Goal: Obtain resource: Obtain resource

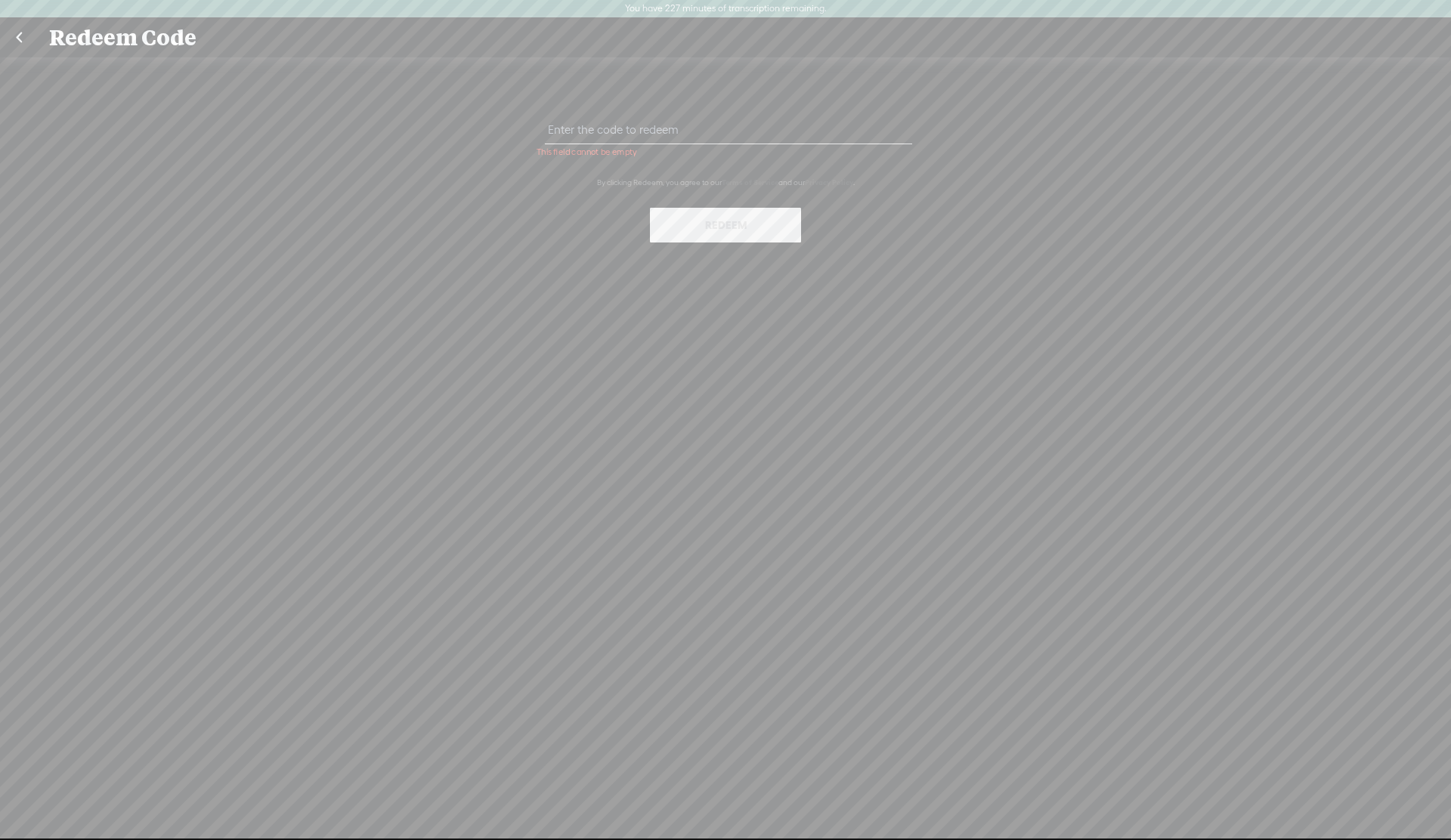
click at [642, 127] on input "text" at bounding box center [728, 129] width 366 height 30
paste input "HP9P-WUTD-5V2J-RAJB-0823"
type input "HP9P-WUTD-5V2J-RAJB-0823"
click at [725, 219] on button "Redeem" at bounding box center [726, 225] width 151 height 34
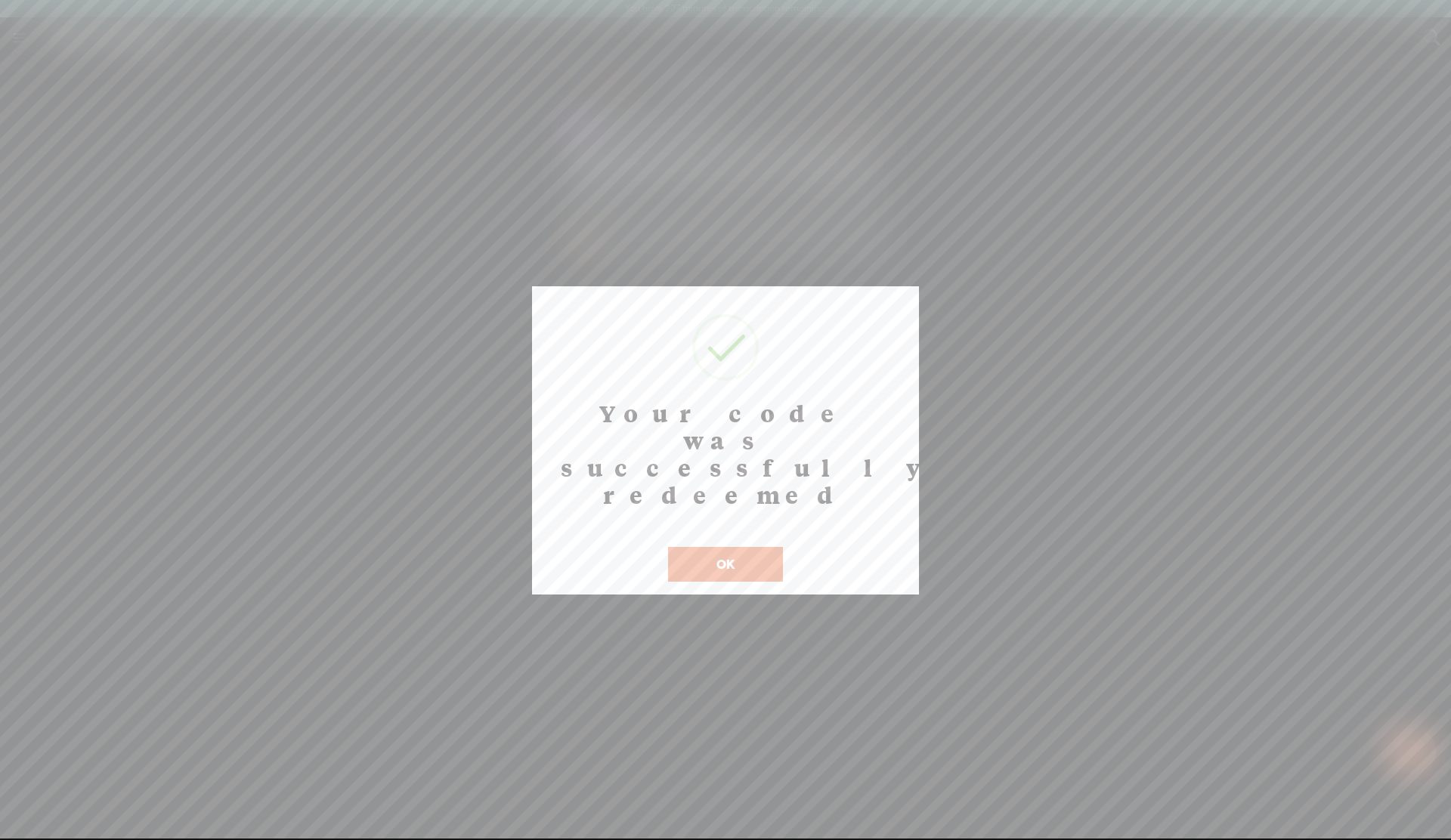
click at [721, 547] on button "OK" at bounding box center [726, 564] width 115 height 34
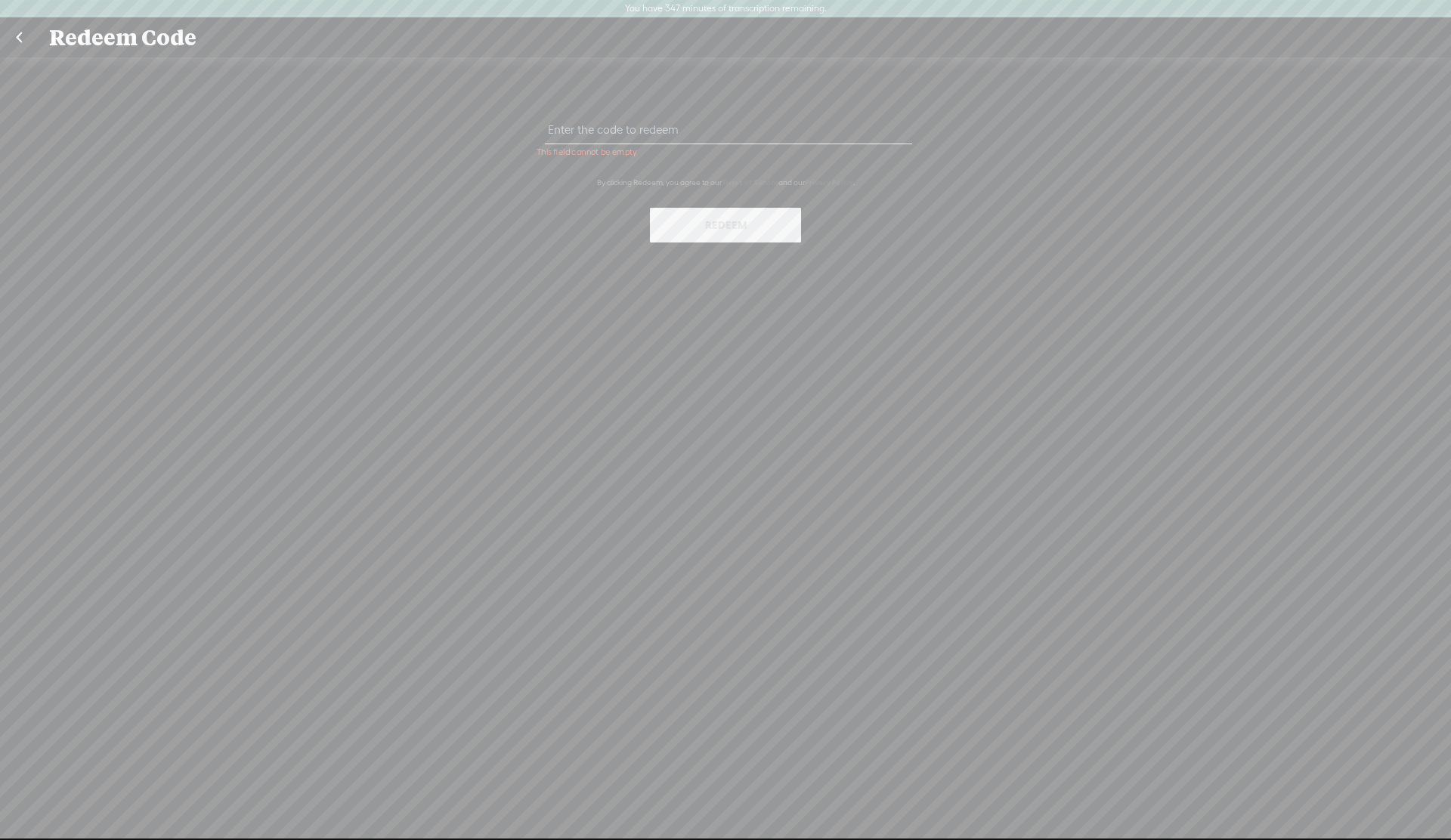
click at [733, 137] on input "text" at bounding box center [728, 129] width 366 height 30
paste input "YNTR-U3W7-WW84-M52A-0823"
type input "YNTR-U3W7-WW84-M52A-0823"
click at [726, 219] on button "Redeem" at bounding box center [726, 225] width 151 height 34
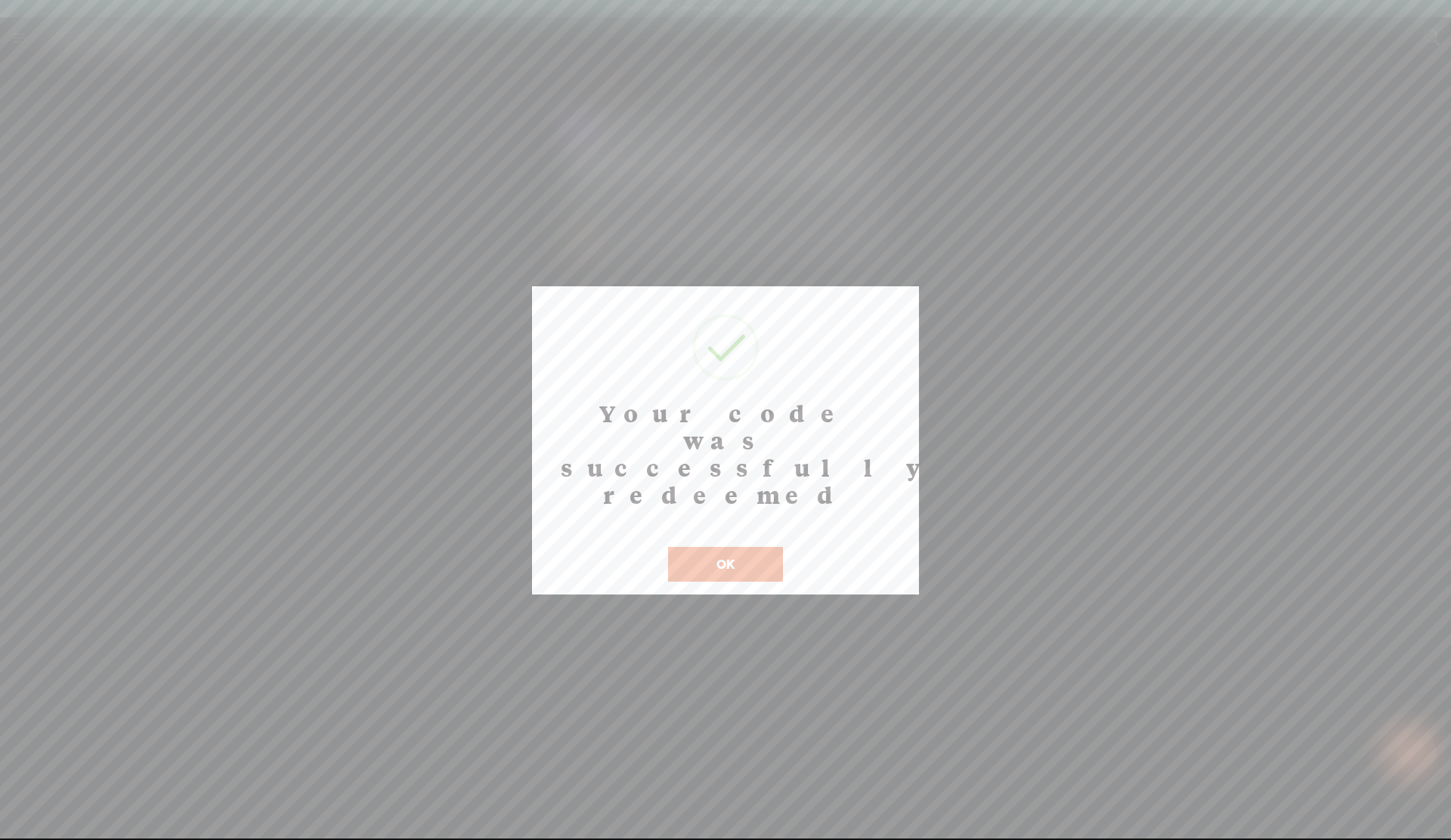
click at [726, 547] on button "OK" at bounding box center [726, 564] width 115 height 34
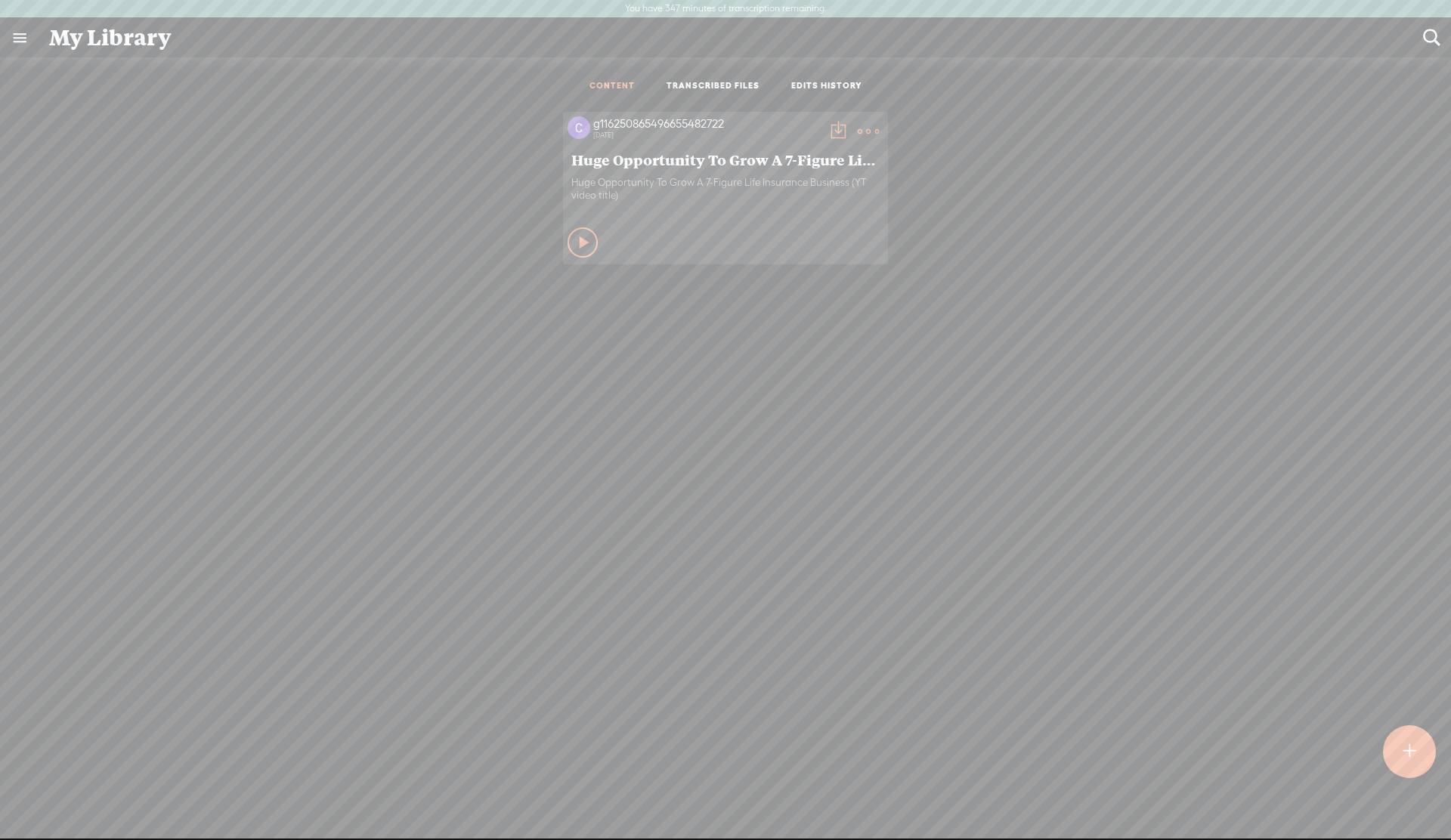
click at [21, 42] on link at bounding box center [19, 37] width 39 height 39
click at [62, 807] on div "SETTINGS" at bounding box center [80, 804] width 55 height 13
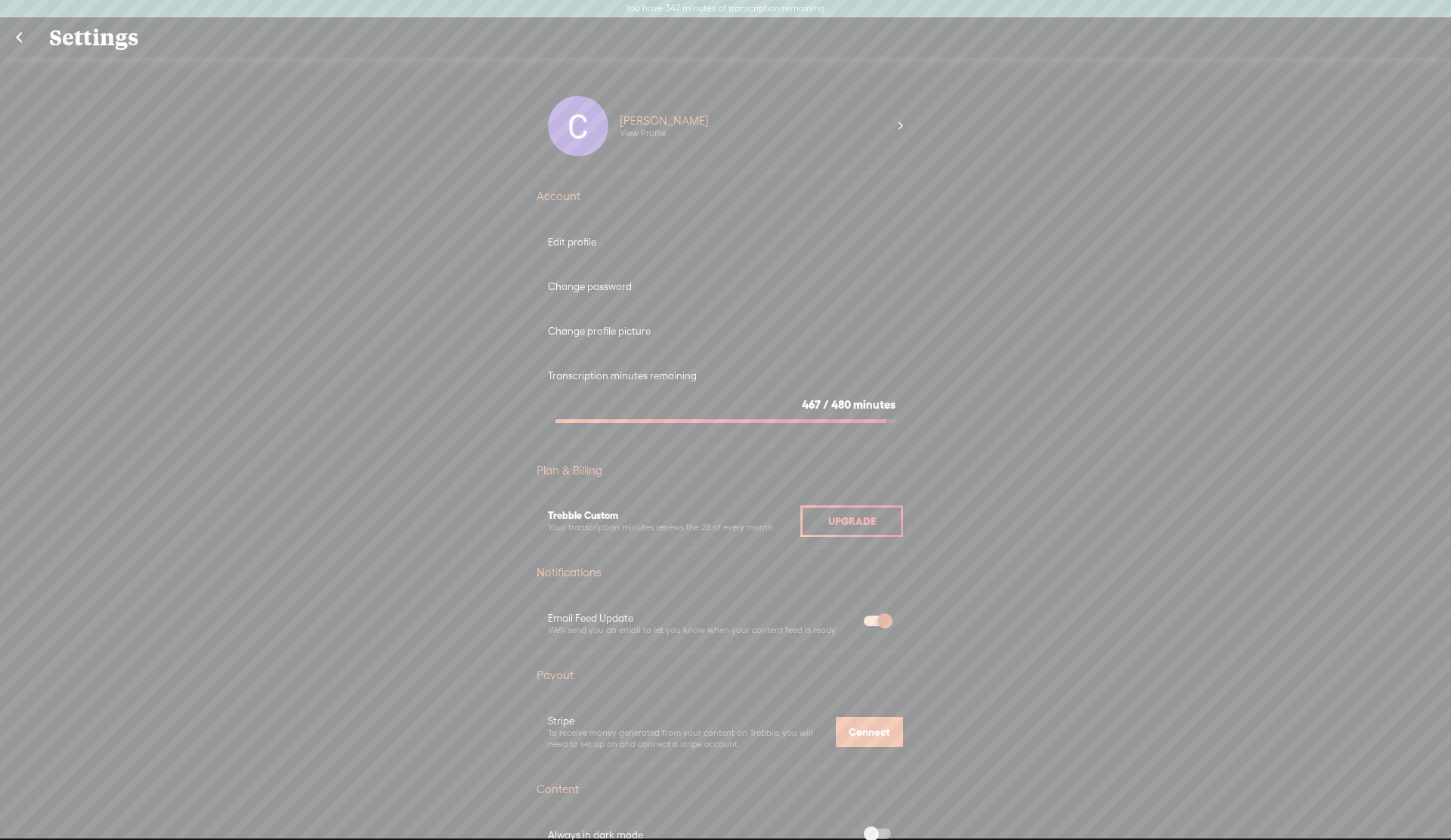
click at [17, 37] on link at bounding box center [19, 37] width 38 height 39
